Goal: Check status

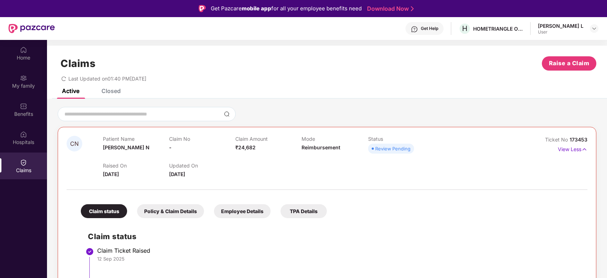
scroll to position [40, 0]
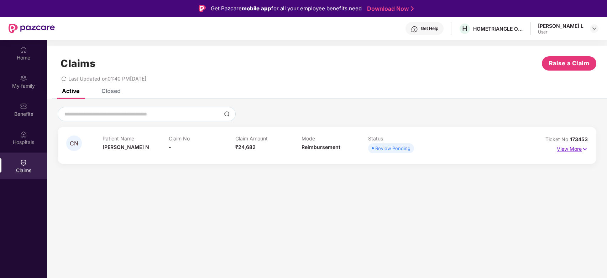
click at [585, 149] on img at bounding box center [584, 149] width 6 height 8
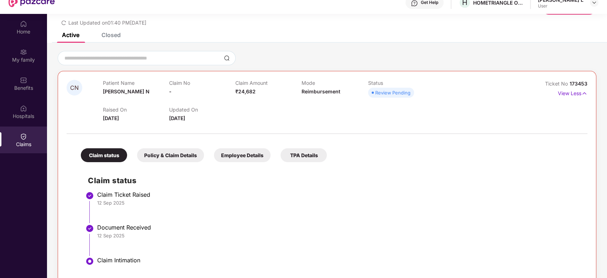
scroll to position [40, 0]
